Goal: Task Accomplishment & Management: Manage account settings

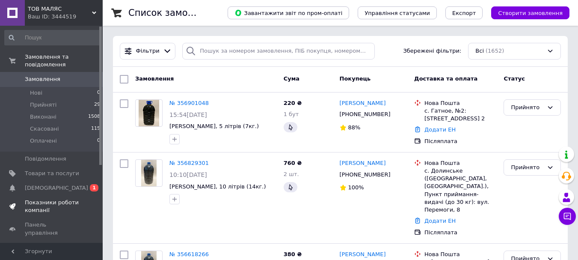
click at [59, 195] on link "Показники роботи компанії" at bounding box center [52, 206] width 105 height 22
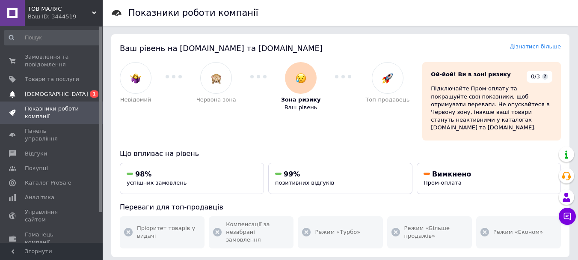
click at [62, 99] on link "Сповіщення 0 1" at bounding box center [52, 94] width 105 height 15
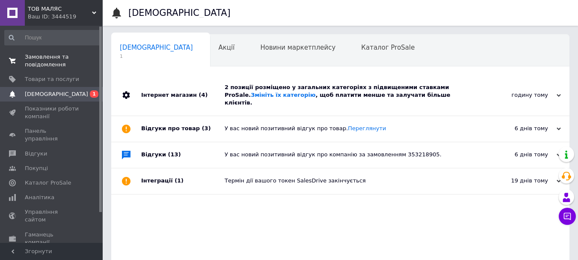
click at [53, 70] on link "Замовлення та повідомлення 0 0" at bounding box center [52, 61] width 105 height 22
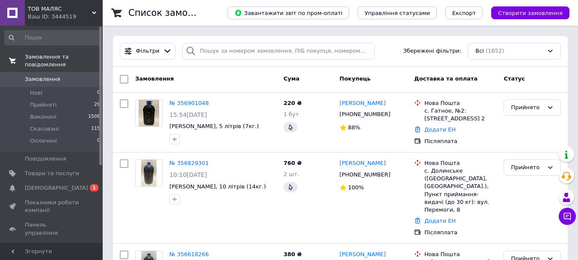
click at [47, 57] on span "Замовлення та повідомлення" at bounding box center [64, 60] width 78 height 15
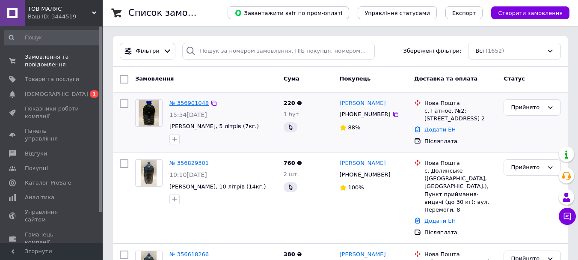
click at [188, 103] on link "№ 356901048" at bounding box center [188, 103] width 39 height 6
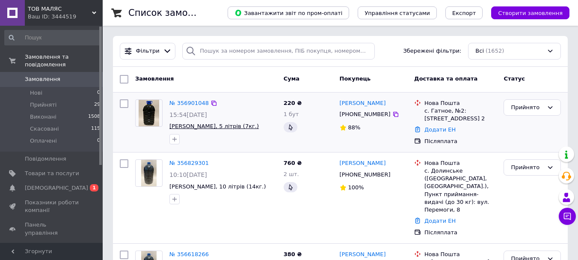
click at [195, 124] on span "[PERSON_NAME], 5 літрів (7кг.)" at bounding box center [213, 126] width 89 height 6
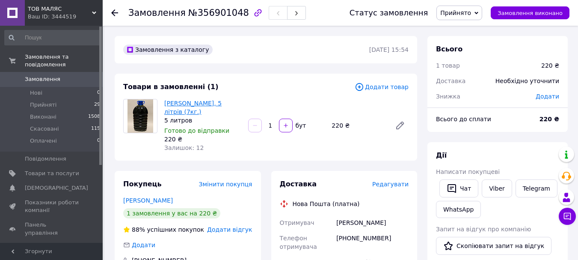
click at [205, 102] on link "[PERSON_NAME], 5 літрів (7кг.)" at bounding box center [192, 107] width 57 height 15
click at [71, 58] on span "Замовлення та повідомлення" at bounding box center [64, 60] width 78 height 15
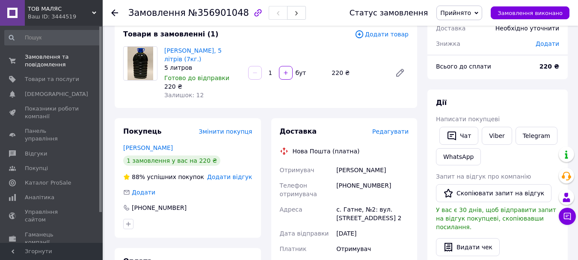
scroll to position [43, 0]
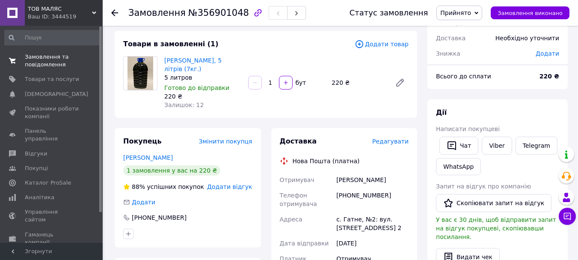
click at [51, 60] on span "Замовлення та повідомлення" at bounding box center [52, 60] width 54 height 15
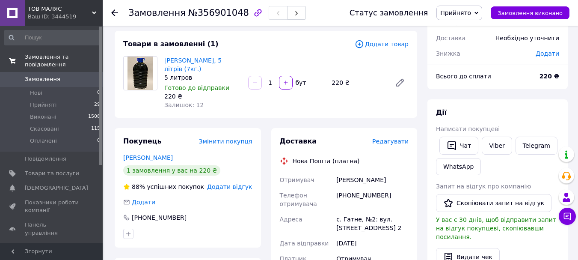
click at [47, 57] on span "Замовлення та повідомлення" at bounding box center [64, 60] width 78 height 15
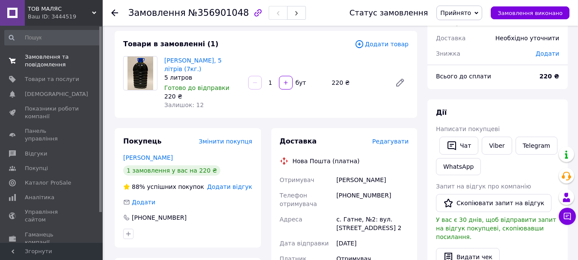
click at [45, 59] on span "Замовлення та повідомлення" at bounding box center [52, 60] width 54 height 15
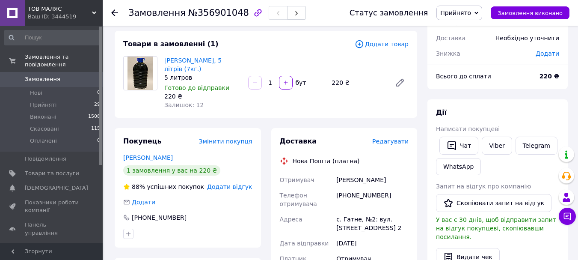
click at [43, 72] on link "Замовлення 0" at bounding box center [52, 79] width 105 height 15
